Goal: Information Seeking & Learning: Learn about a topic

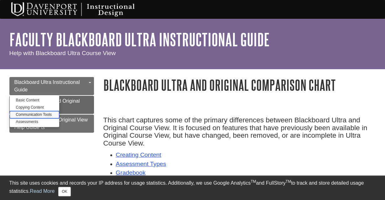
click at [40, 115] on link "Communication Tools" at bounding box center [35, 114] width 50 height 7
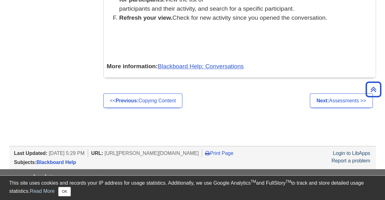
scroll to position [2816, 0]
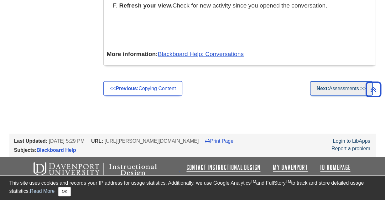
click at [349, 91] on link "Next: Assessments >>" at bounding box center [341, 88] width 63 height 14
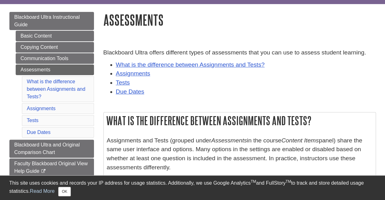
scroll to position [98, 0]
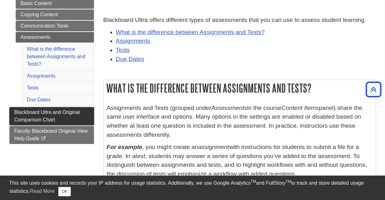
click at [65, 113] on span "Blackboard Ultra and Original Comparison Chart" at bounding box center [47, 116] width 66 height 13
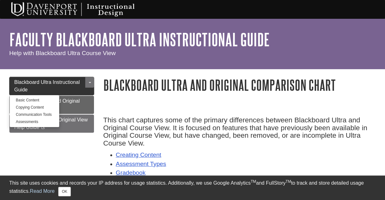
click at [51, 86] on link "Blackboard Ultra Instructional Guide" at bounding box center [51, 86] width 85 height 18
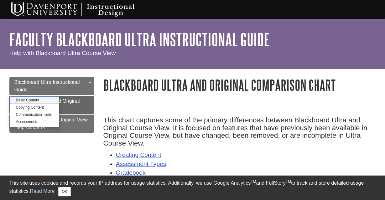
click at [42, 102] on link "Basic Content" at bounding box center [35, 100] width 50 height 7
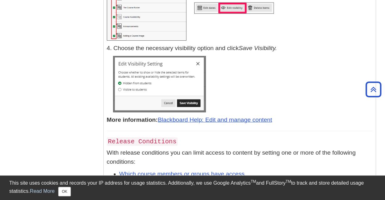
scroll to position [3259, 0]
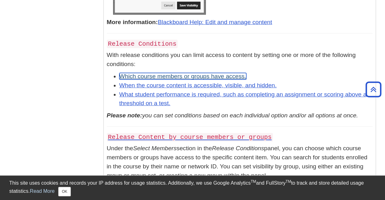
click at [178, 80] on link "Which course members or groups have access." at bounding box center [182, 76] width 127 height 7
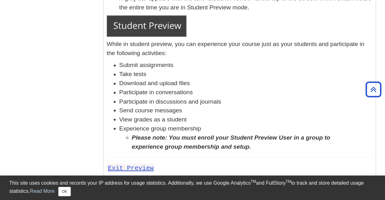
scroll to position [7476, 0]
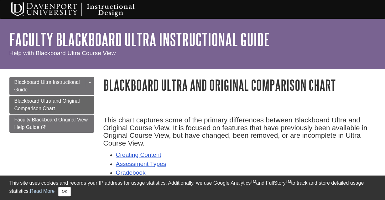
scroll to position [65, 0]
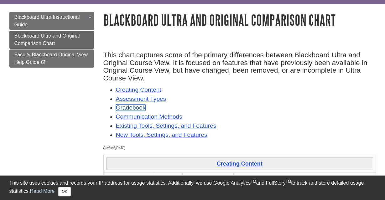
click at [133, 111] on link "Gradebook" at bounding box center [131, 107] width 30 height 7
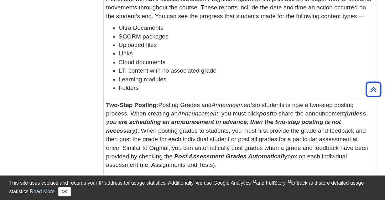
scroll to position [2434, 0]
